Goal: Transaction & Acquisition: Obtain resource

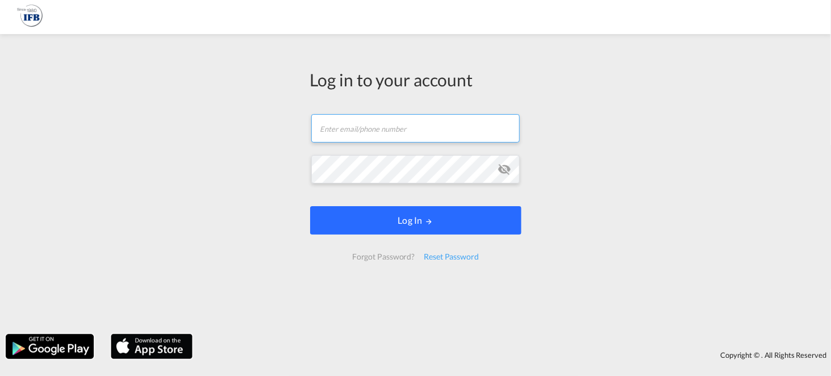
type input "[EMAIL_ADDRESS][DOMAIN_NAME]"
click at [405, 214] on button "Log In" at bounding box center [415, 220] width 211 height 28
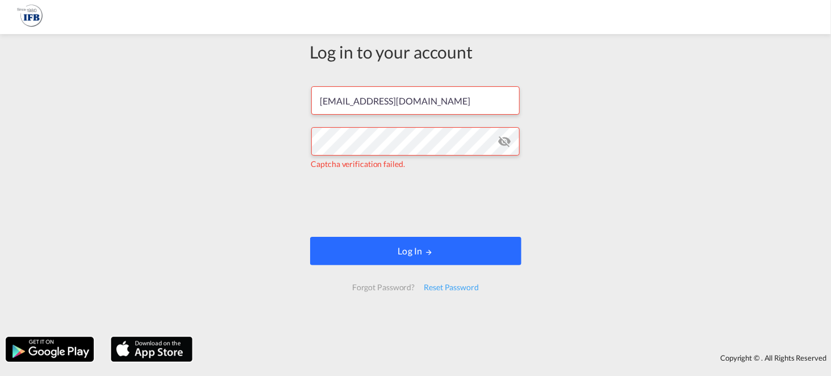
click at [431, 251] on button "Log In" at bounding box center [415, 251] width 211 height 28
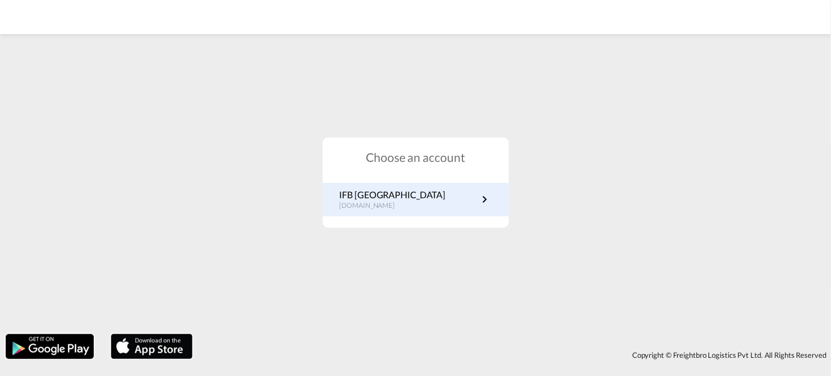
click at [399, 207] on link "IFB Poland [DOMAIN_NAME]" at bounding box center [416, 200] width 152 height 22
